Goal: Use online tool/utility: Utilize a website feature to perform a specific function

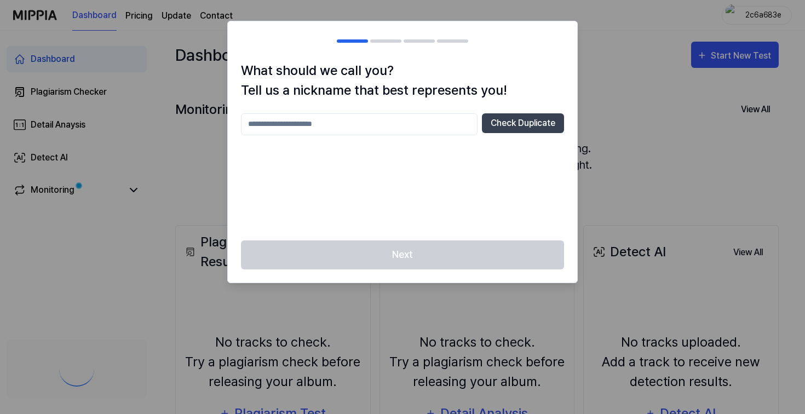
click at [418, 114] on input "text" at bounding box center [359, 124] width 237 height 22
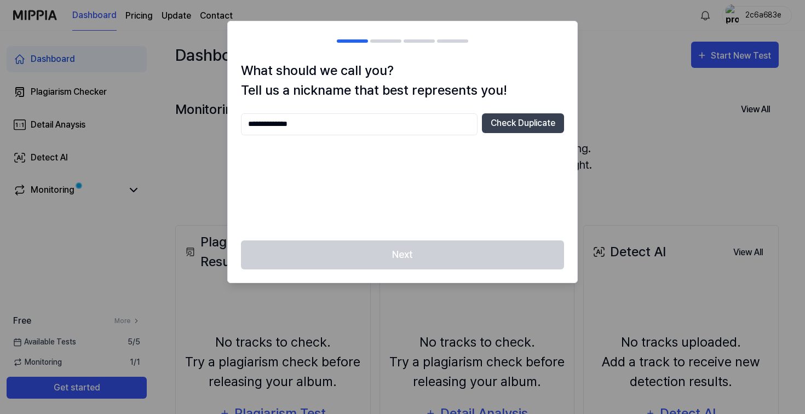
drag, startPoint x: 433, startPoint y: 120, endPoint x: 415, endPoint y: 203, distance: 85.2
click at [415, 203] on div "**********" at bounding box center [402, 170] width 323 height 114
click at [314, 113] on input "**********" at bounding box center [359, 124] width 237 height 22
click at [342, 137] on div "**********" at bounding box center [402, 170] width 323 height 114
click at [343, 133] on input "**********" at bounding box center [359, 124] width 237 height 22
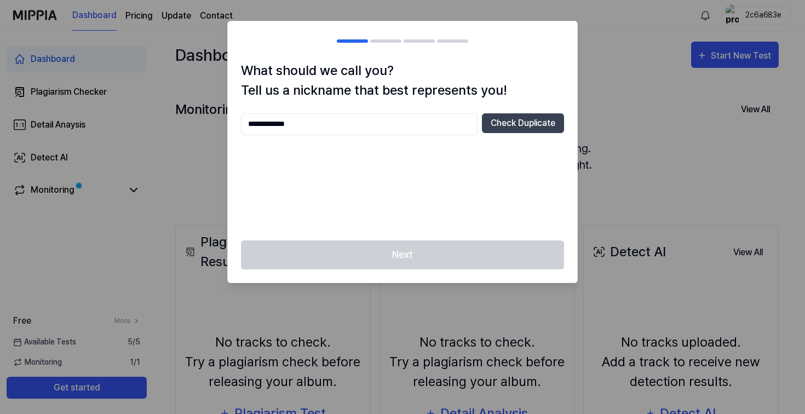
type input "**********"
click at [457, 191] on div "**********" at bounding box center [402, 170] width 323 height 114
click at [532, 116] on button "Check Duplicate" at bounding box center [523, 123] width 82 height 20
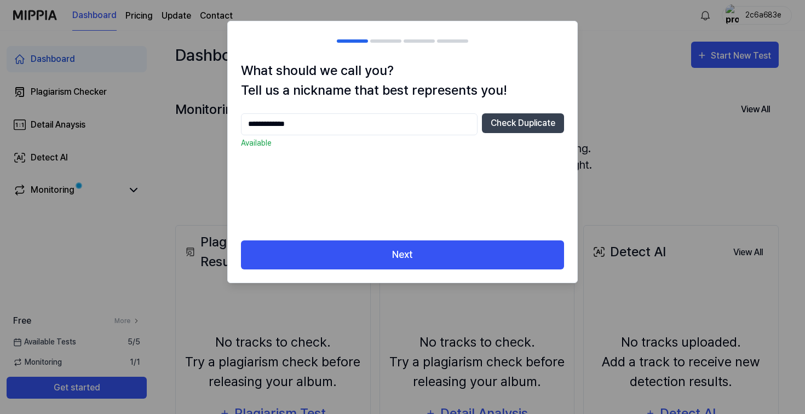
click at [410, 240] on div "**********" at bounding box center [403, 151] width 350 height 180
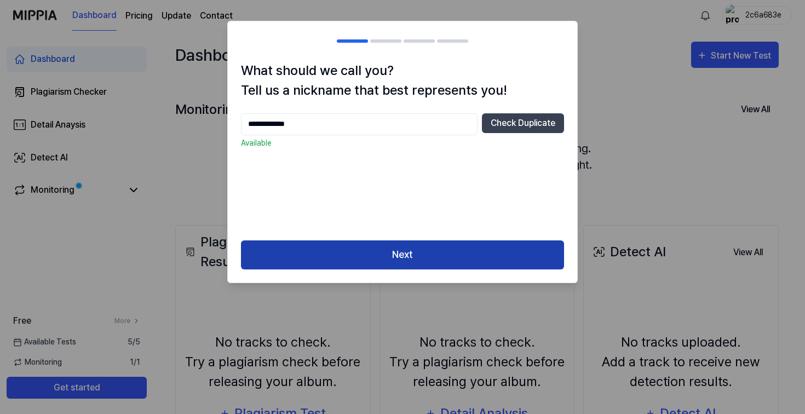
click at [407, 252] on button "Next" at bounding box center [402, 254] width 323 height 29
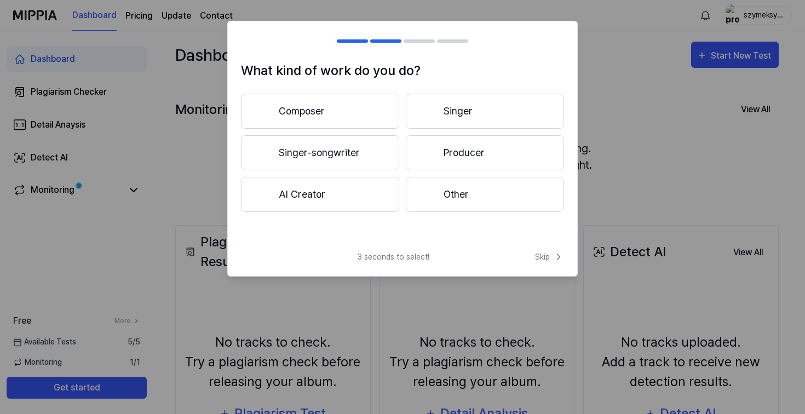
click at [359, 193] on button "AI Creator" at bounding box center [320, 194] width 158 height 35
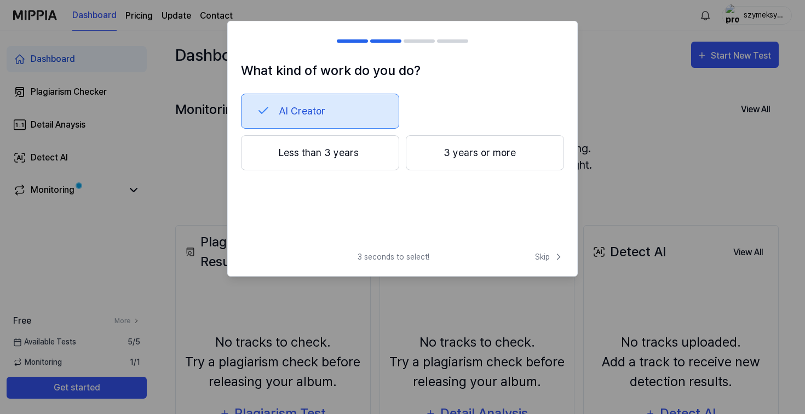
click at [382, 159] on button "Less than 3 years" at bounding box center [320, 152] width 158 height 35
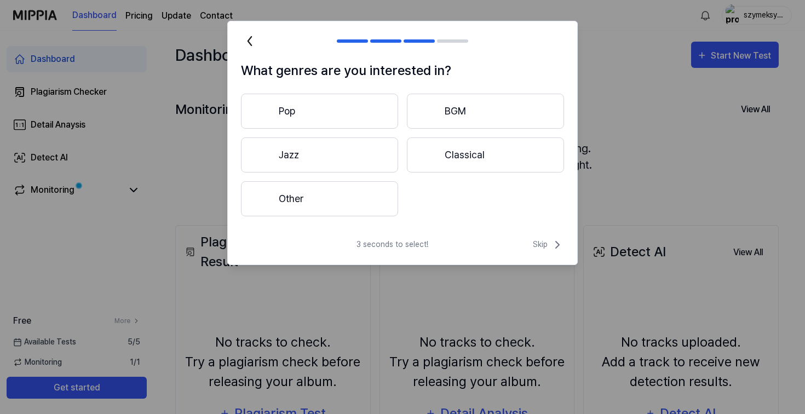
click at [358, 124] on button "Pop" at bounding box center [319, 111] width 157 height 35
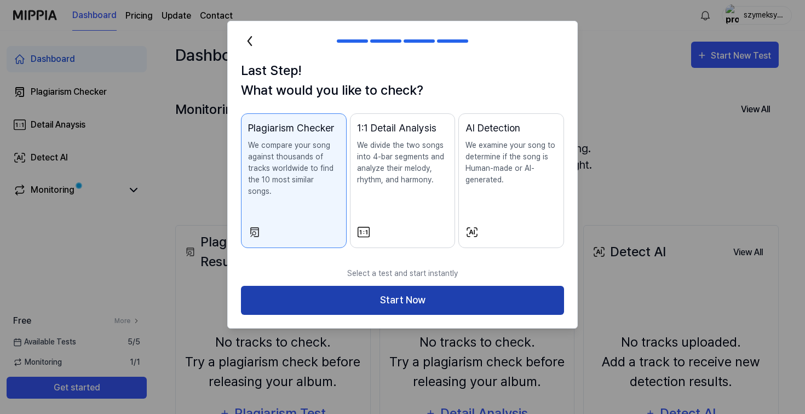
click at [408, 292] on button "Start Now" at bounding box center [402, 300] width 323 height 29
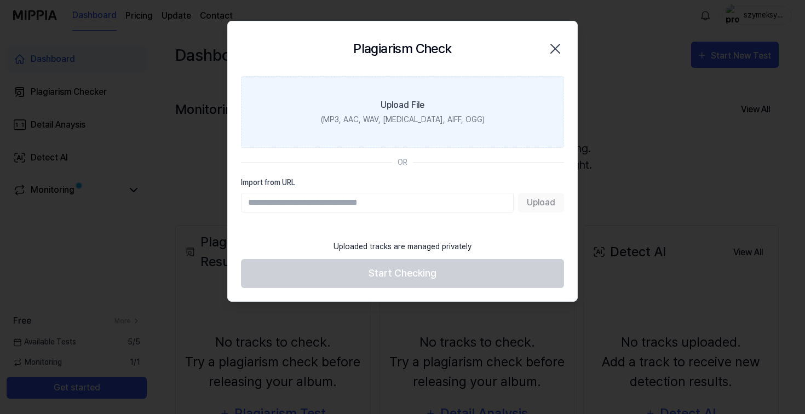
click at [446, 110] on label "Upload File (MP3, AAC, WAV, [MEDICAL_DATA], AIFF, OGG)" at bounding box center [402, 112] width 323 height 72
click at [0, 0] on input "Upload File (MP3, AAC, WAV, [MEDICAL_DATA], AIFF, OGG)" at bounding box center [0, 0] width 0 height 0
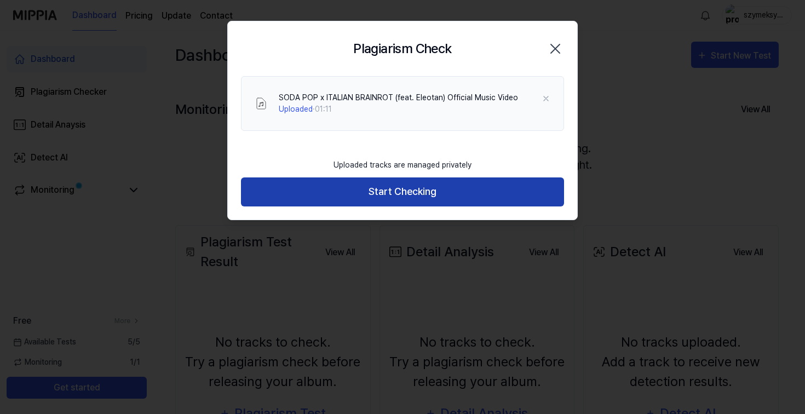
click at [408, 190] on button "Start Checking" at bounding box center [402, 191] width 323 height 29
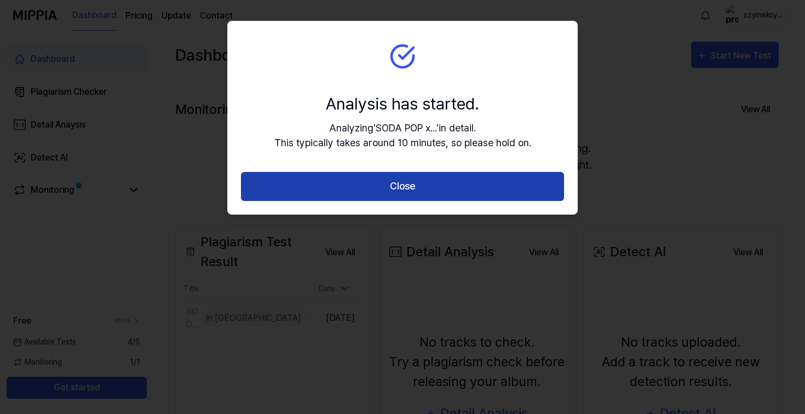
click at [410, 184] on button "Close" at bounding box center [402, 186] width 323 height 29
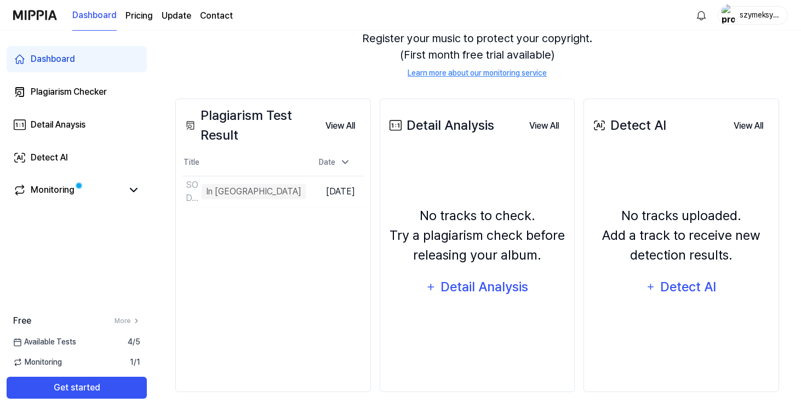
scroll to position [127, 0]
click at [276, 228] on div "Plagiarism Test Result View All Plagiarism Test Result Title Date SODA POP x IT…" at bounding box center [273, 246] width 196 height 294
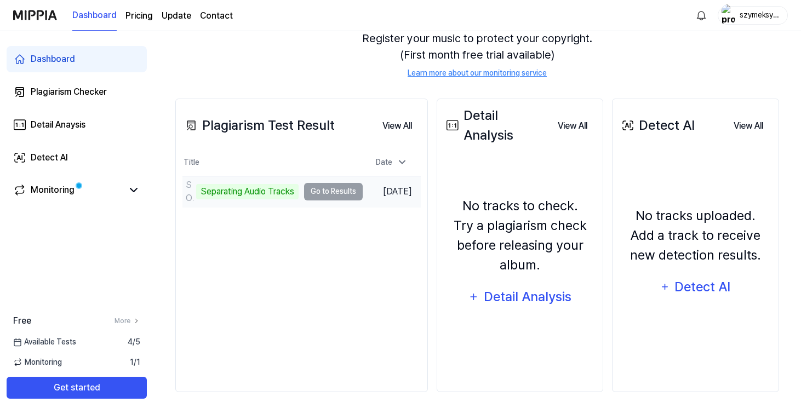
click at [338, 193] on td "SODA POP x ITALIAN BRAINROT (feat. Eleotan) Official Music Video Separating Aud…" at bounding box center [272, 191] width 180 height 31
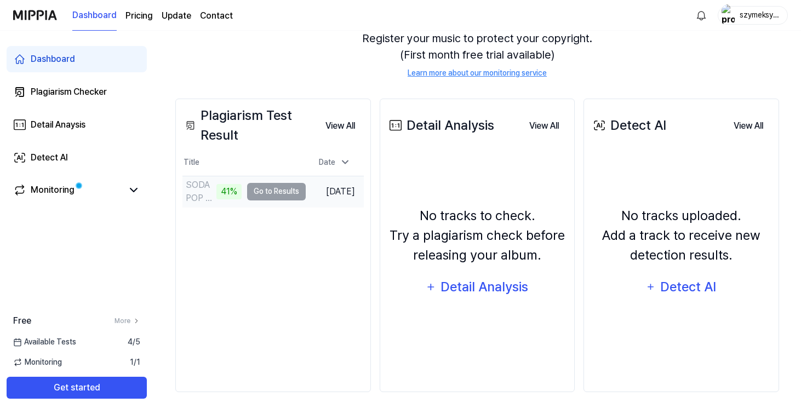
click at [287, 192] on td "SODA POP x ITALIAN BRAINROT (feat. Eleotan) Official Music Video 41% Go to Resu…" at bounding box center [243, 191] width 123 height 31
click at [272, 190] on button "Go to Results" at bounding box center [276, 192] width 59 height 18
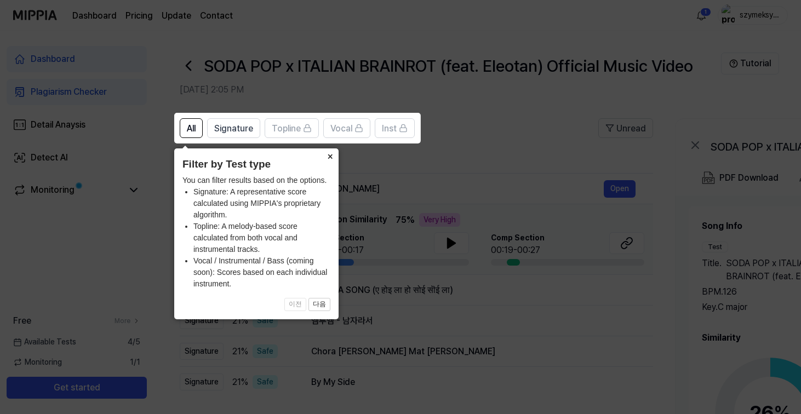
click at [335, 157] on button "×" at bounding box center [330, 155] width 18 height 15
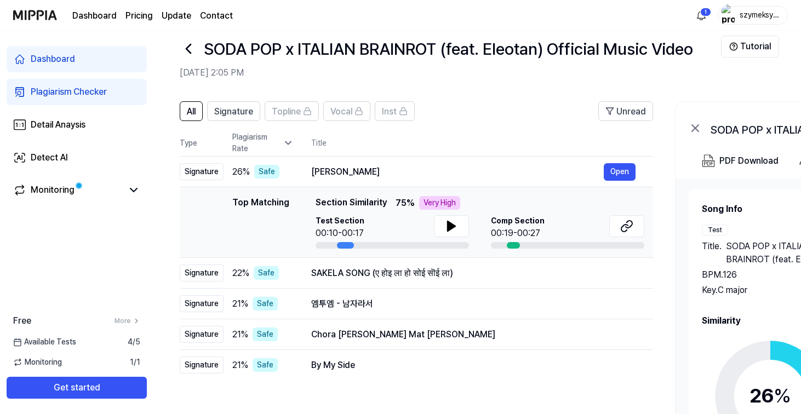
scroll to position [33, 0]
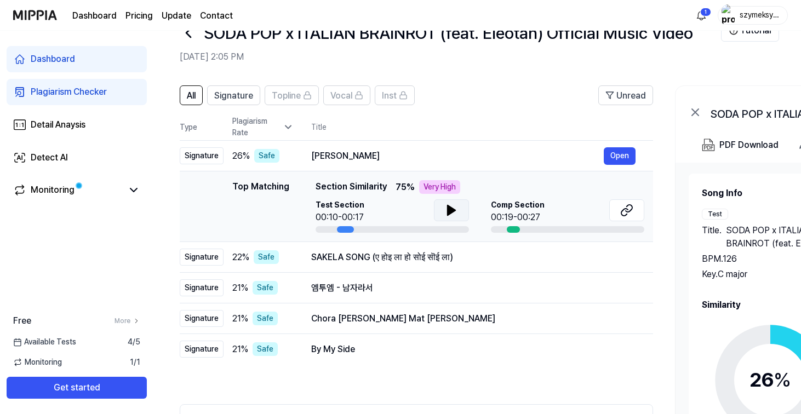
click at [450, 213] on icon at bounding box center [452, 210] width 8 height 10
click at [635, 210] on button at bounding box center [626, 210] width 35 height 22
click at [451, 211] on icon at bounding box center [452, 210] width 8 height 10
click at [224, 188] on div "Top Matching Top Matching Section Similarity 75 % Very High Test Section 00:13/…" at bounding box center [416, 206] width 456 height 53
click at [318, 258] on div "SAKELA SONG (ए होइ ला हो सोई सॊई ला)" at bounding box center [457, 257] width 293 height 13
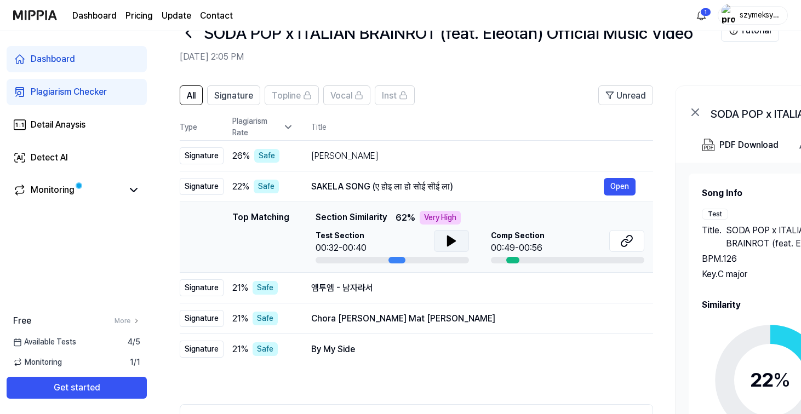
click at [455, 245] on icon at bounding box center [451, 240] width 13 height 13
click at [577, 185] on div "SAKELA SONG (ए होइ ला हो सोई सॊई ला)" at bounding box center [457, 186] width 293 height 13
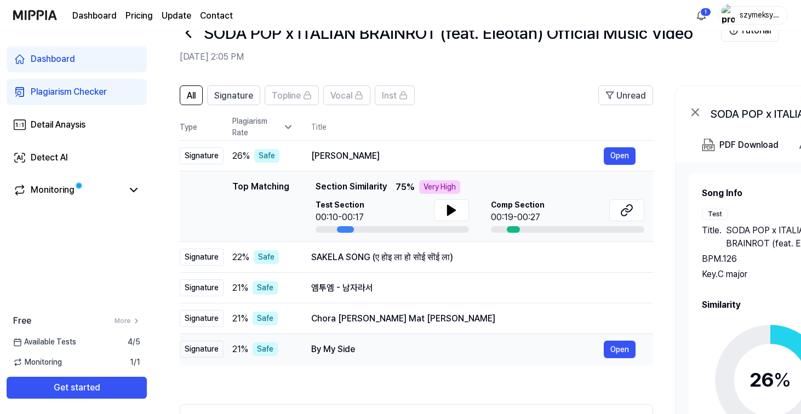
click at [444, 339] on td "By My Side Open" at bounding box center [473, 349] width 359 height 31
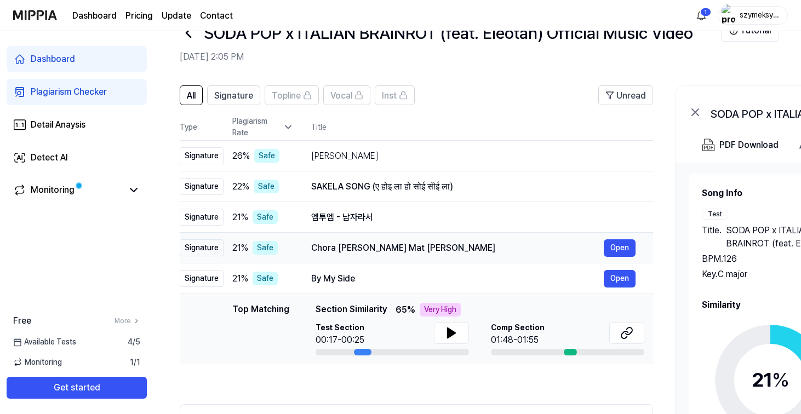
click at [438, 253] on div "Chora [PERSON_NAME] Mat [PERSON_NAME]" at bounding box center [457, 248] width 293 height 13
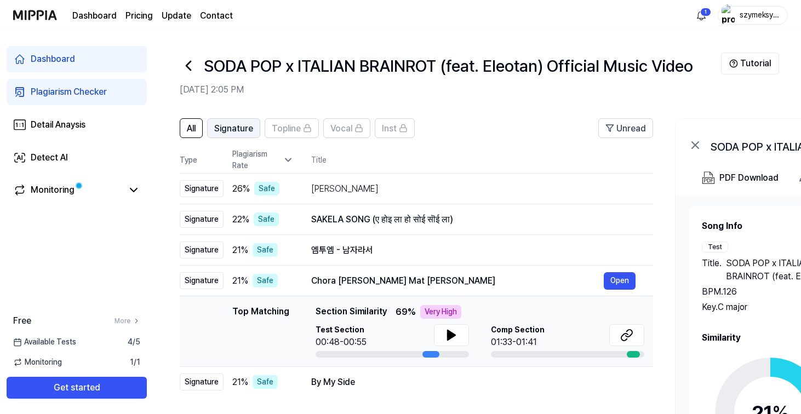
scroll to position [0, 0]
click at [188, 66] on icon at bounding box center [189, 66] width 18 height 18
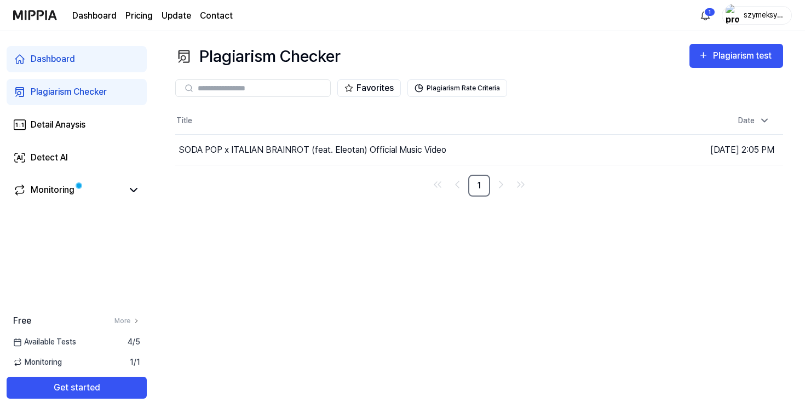
click at [72, 91] on div "Plagiarism Checker" at bounding box center [69, 91] width 76 height 13
click at [87, 60] on link "Dashboard" at bounding box center [77, 59] width 140 height 26
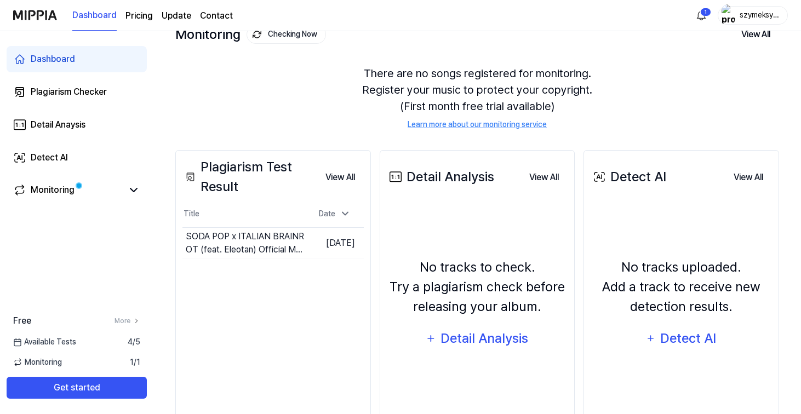
scroll to position [100, 0]
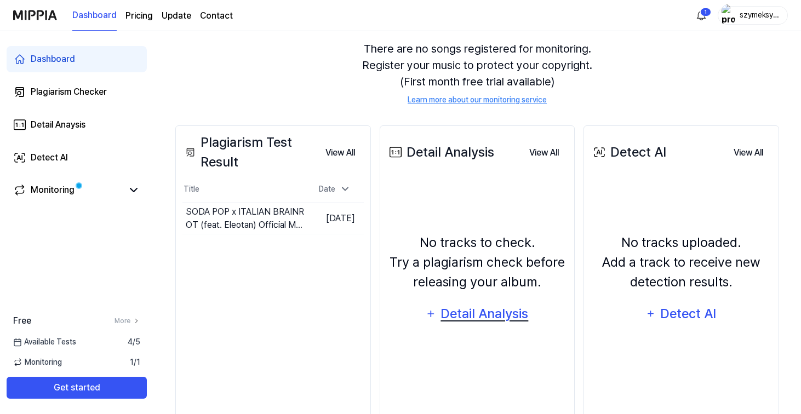
click at [469, 311] on div "Detail Analysis" at bounding box center [484, 313] width 89 height 21
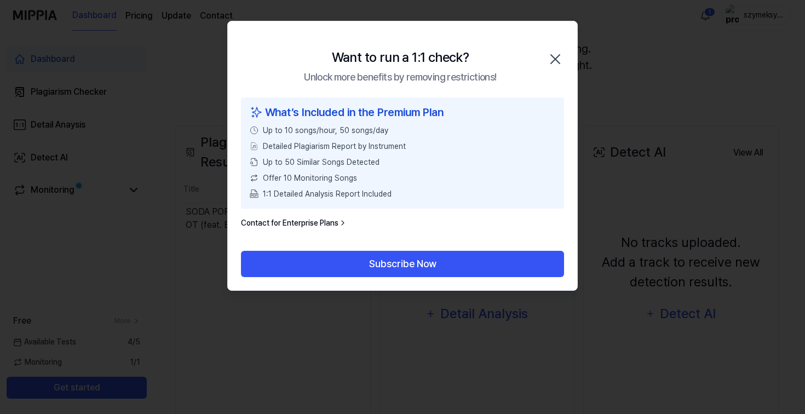
click at [551, 60] on icon "button" at bounding box center [556, 59] width 18 height 18
